Goal: Entertainment & Leisure: Consume media (video, audio)

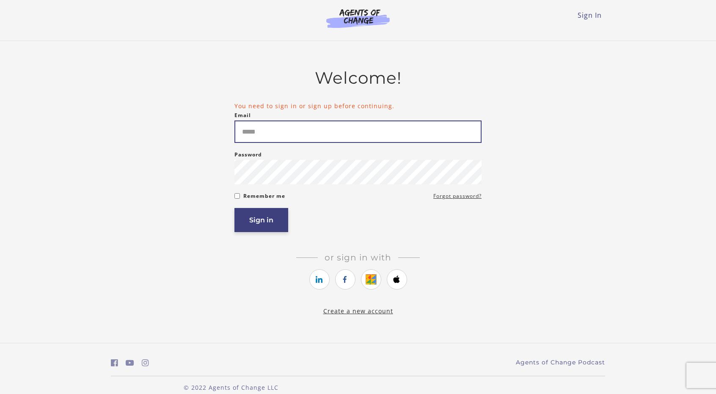
type input "**********"
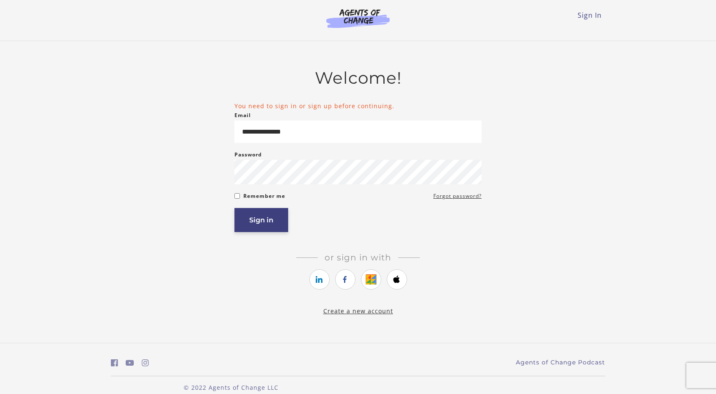
click at [264, 226] on button "Sign in" at bounding box center [261, 220] width 54 height 24
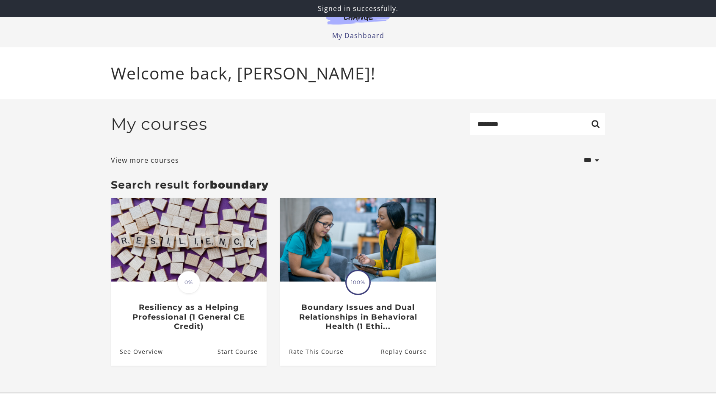
scroll to position [14, 0]
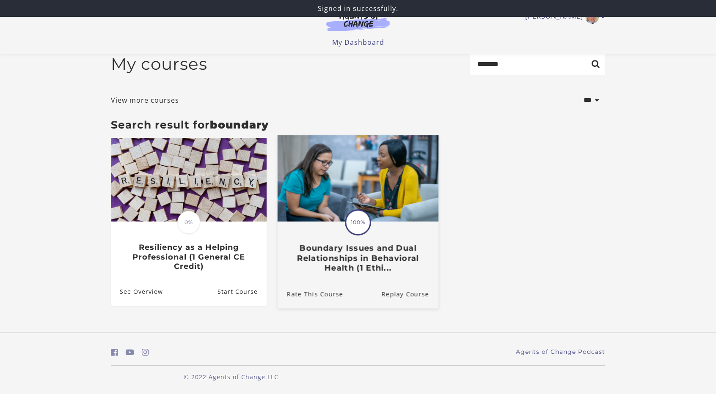
click at [345, 249] on h3 "Boundary Issues and Dual Relationships in Behavioral Health (1 Ethi..." at bounding box center [358, 258] width 142 height 30
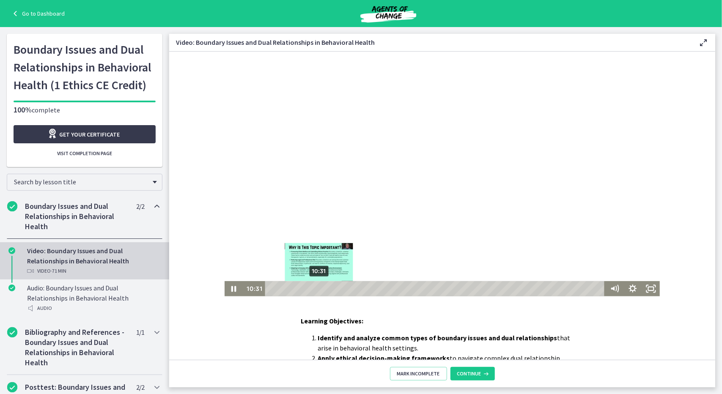
click at [315, 287] on div "10:31" at bounding box center [435, 288] width 332 height 15
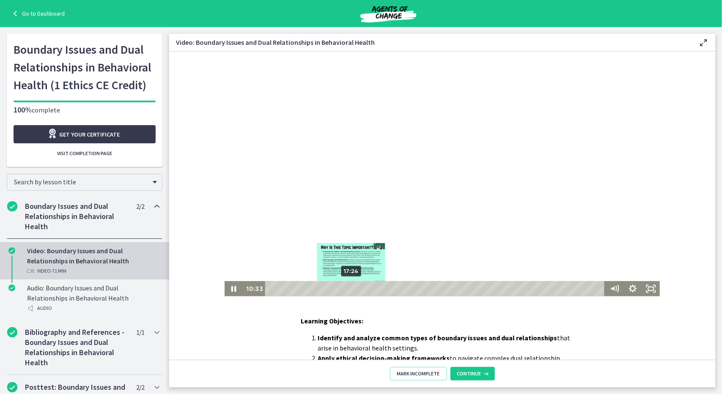
click at [348, 287] on div "17:24" at bounding box center [435, 288] width 332 height 15
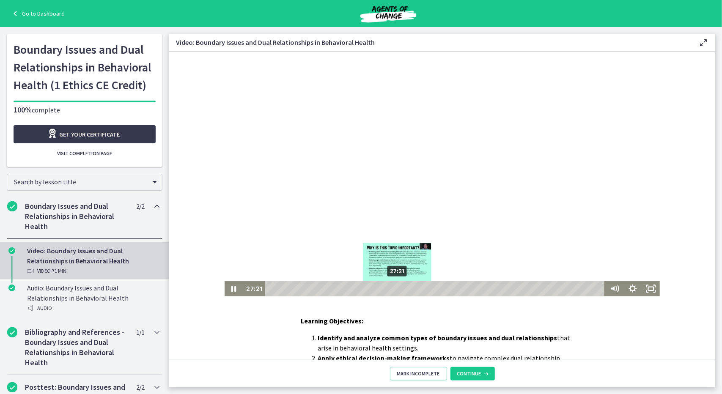
click at [394, 287] on div "27:21" at bounding box center [435, 288] width 332 height 15
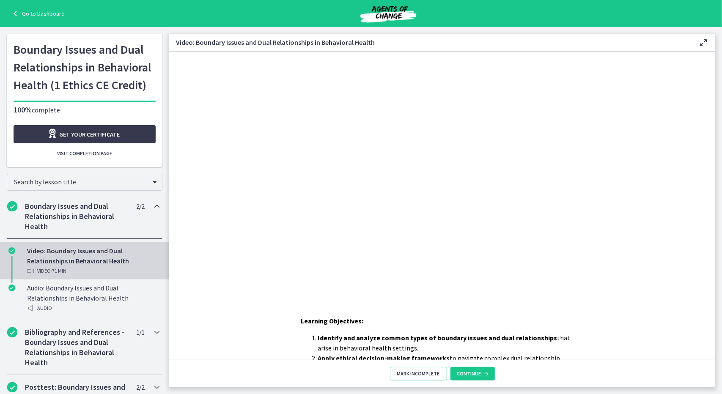
click at [29, 13] on link "Go to Dashboard" at bounding box center [37, 13] width 55 height 10
